Goal: Check status: Check status

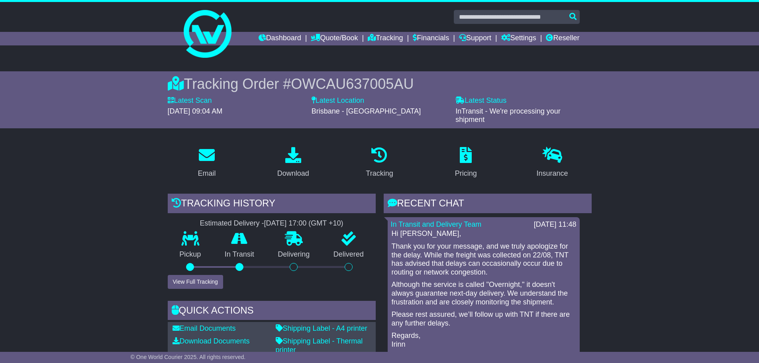
click at [272, 38] on link "Dashboard" at bounding box center [280, 39] width 43 height 14
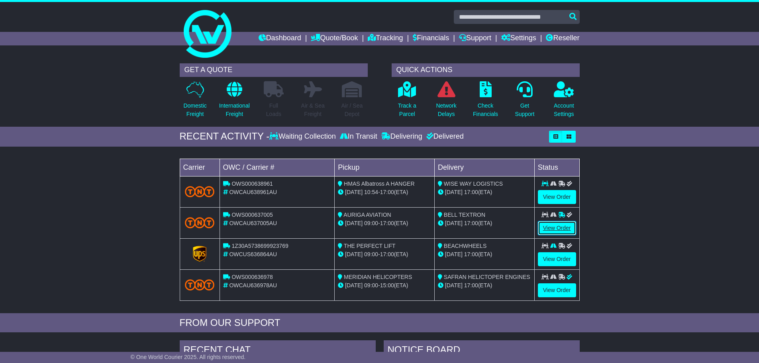
click at [555, 231] on link "View Order" at bounding box center [557, 228] width 38 height 14
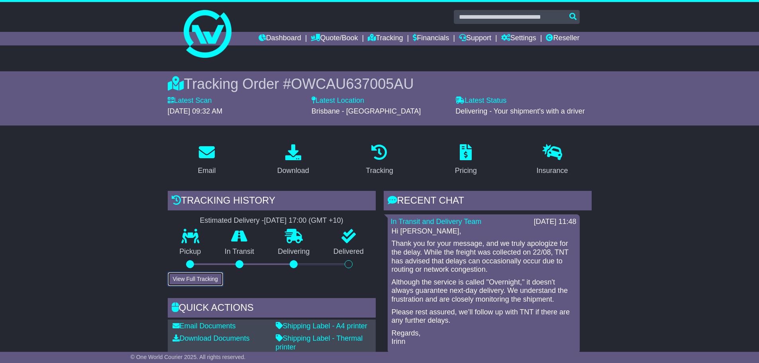
click at [195, 278] on button "View Full Tracking" at bounding box center [195, 279] width 55 height 14
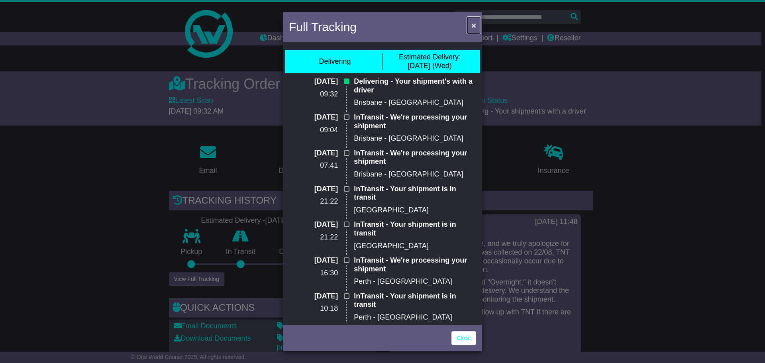
click at [475, 28] on span "×" at bounding box center [473, 25] width 5 height 9
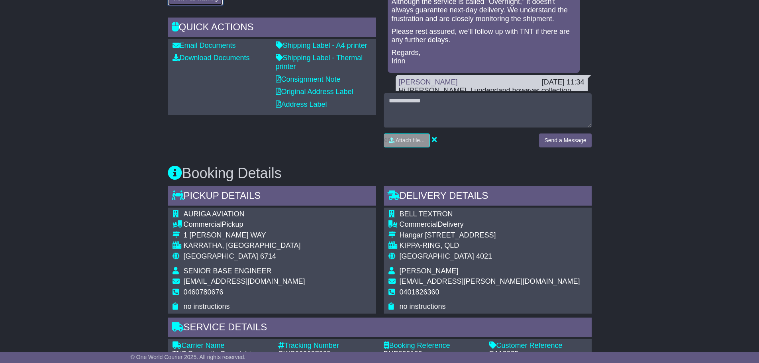
scroll to position [319, 0]
